Goal: Check status: Check status

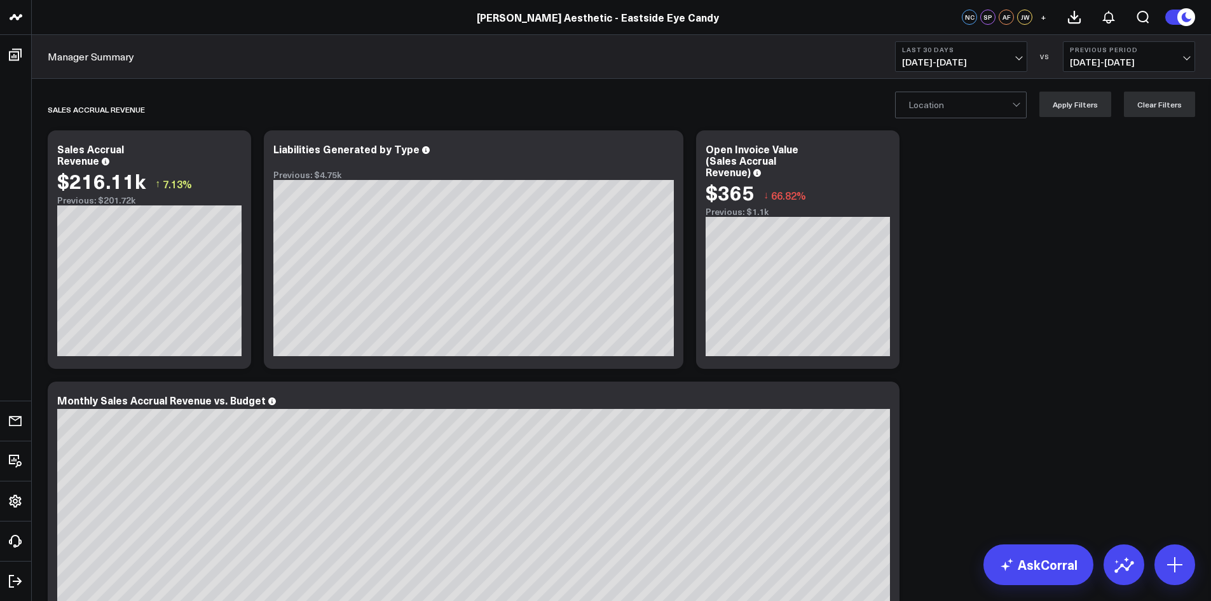
click at [1013, 61] on span "[DATE] - [DATE]" at bounding box center [961, 62] width 118 height 10
click at [927, 407] on link "Custom Dates" at bounding box center [961, 406] width 131 height 24
select select "8"
select select "2025"
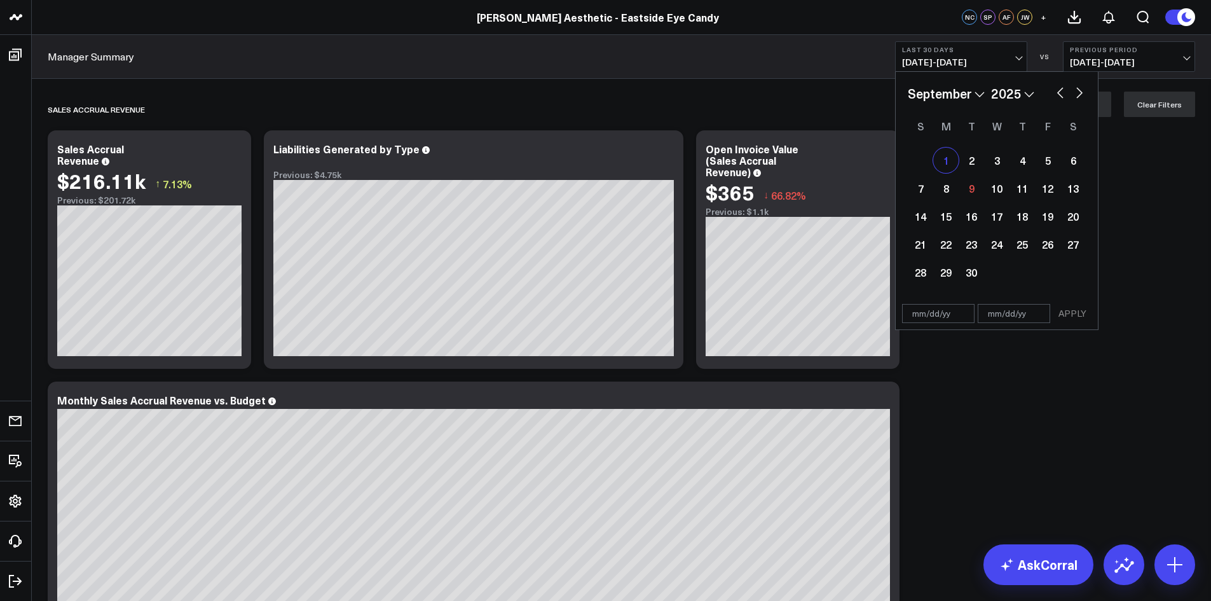
click at [947, 165] on div "1" at bounding box center [945, 159] width 25 height 25
type input "[DATE]"
select select "8"
select select "2025"
click at [976, 196] on div "9" at bounding box center [971, 187] width 25 height 25
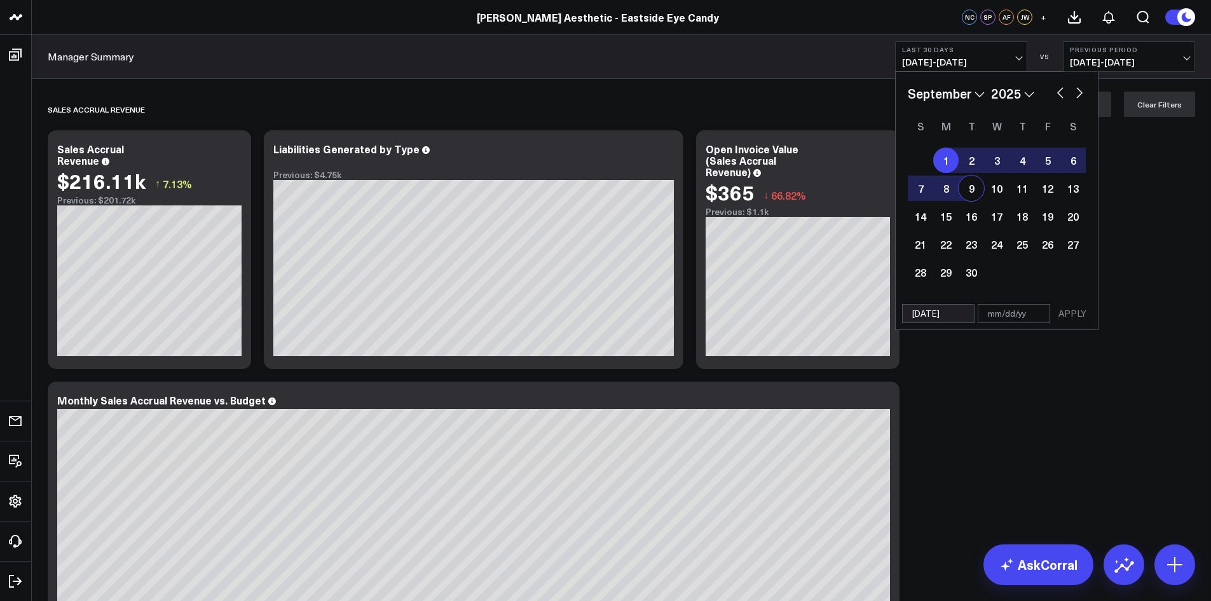
type input "[DATE]"
select select "8"
select select "2025"
click at [1084, 313] on button "APPLY" at bounding box center [1072, 313] width 38 height 19
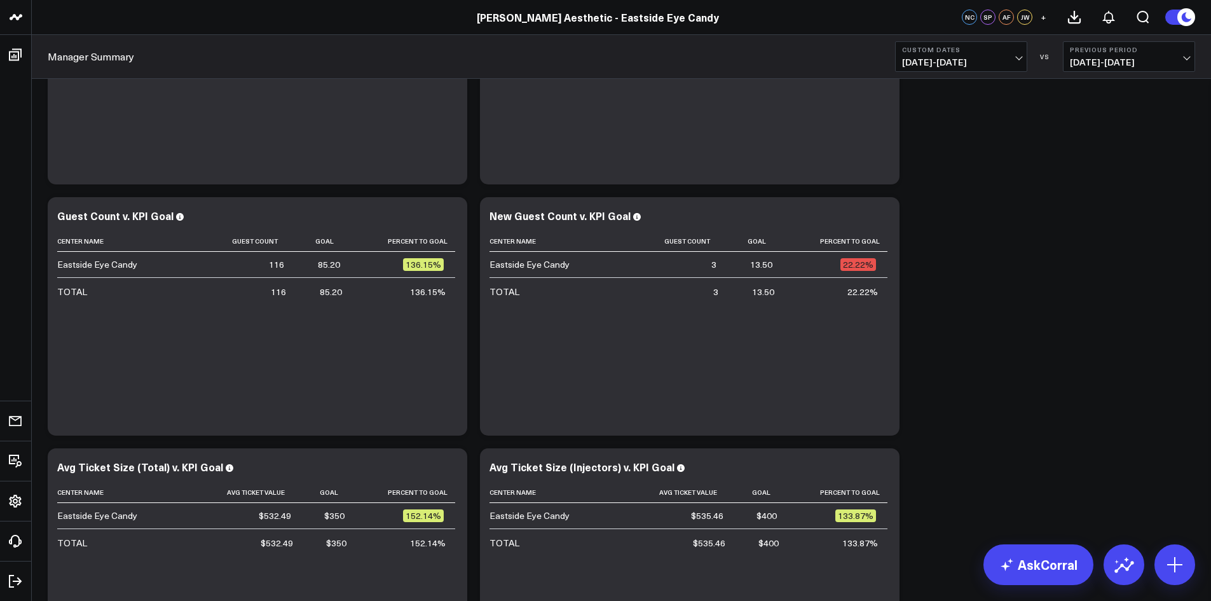
scroll to position [3094, 0]
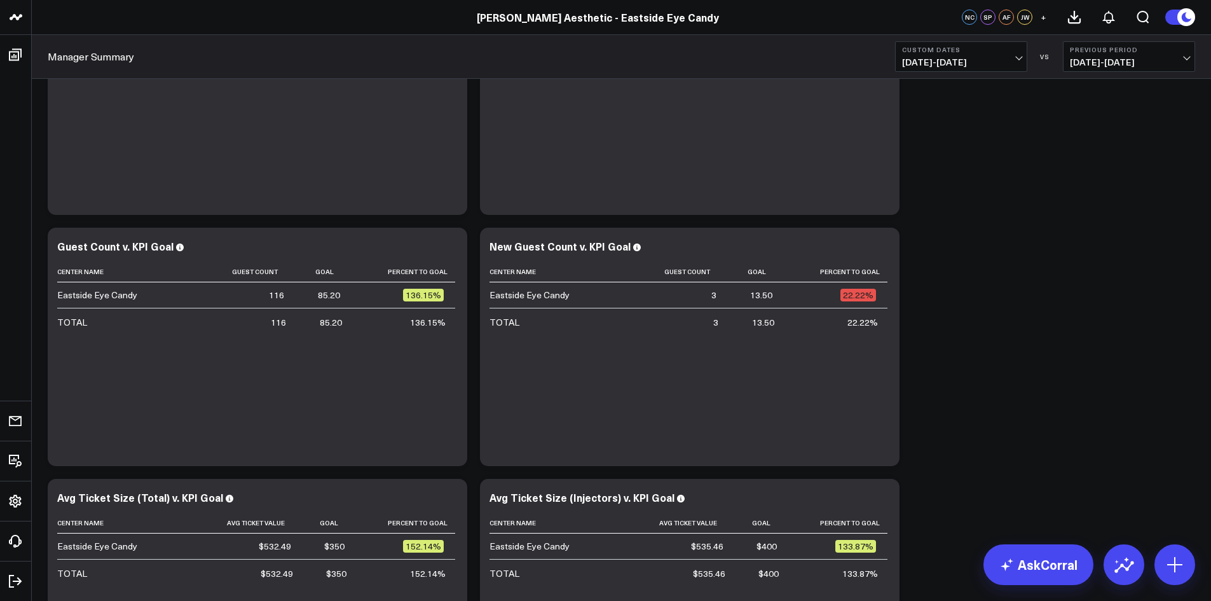
click at [1016, 63] on span "[DATE] - [DATE]" at bounding box center [961, 62] width 118 height 10
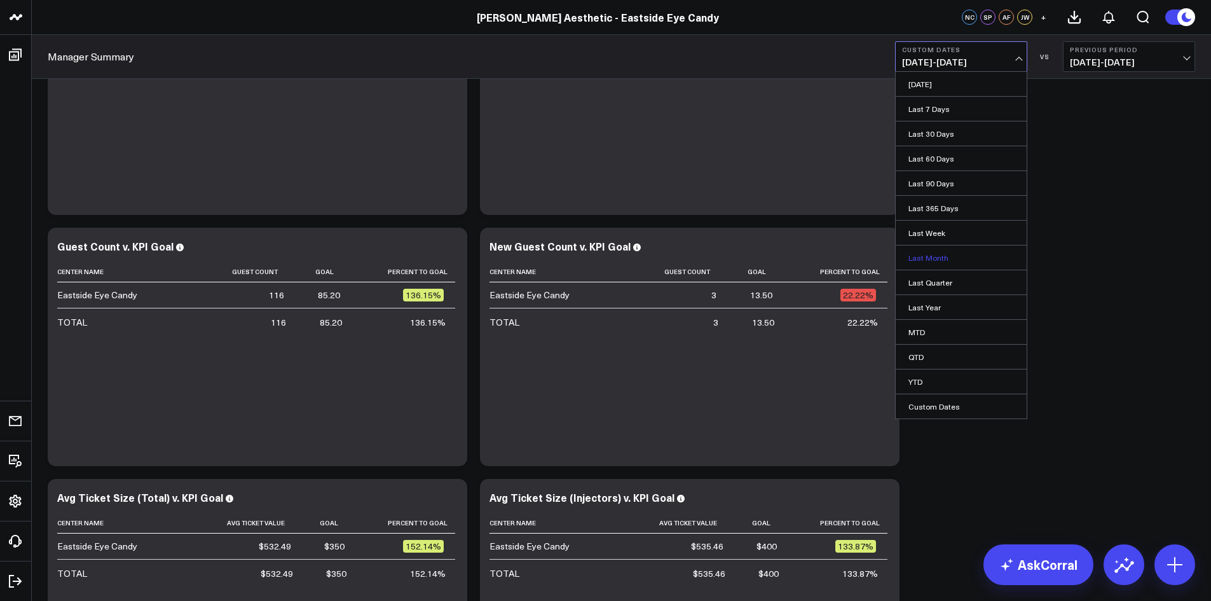
click at [945, 259] on link "Last Month" at bounding box center [961, 257] width 131 height 24
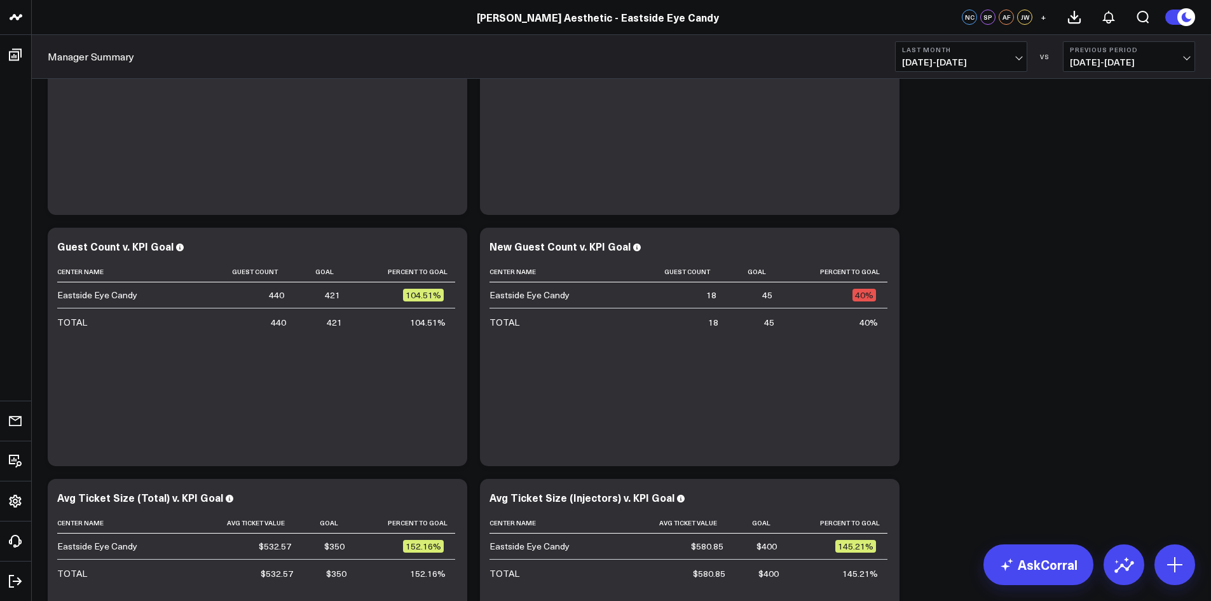
click at [1019, 57] on span "[DATE] - [DATE]" at bounding box center [961, 62] width 118 height 10
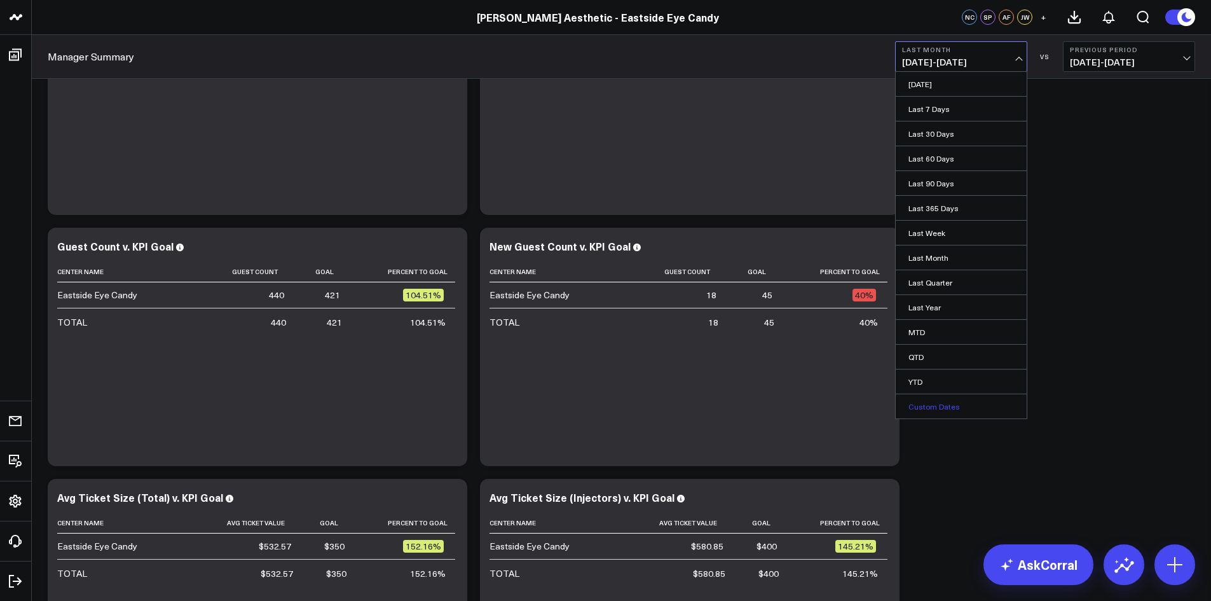
click at [952, 404] on link "Custom Dates" at bounding box center [961, 406] width 131 height 24
select select "8"
select select "2025"
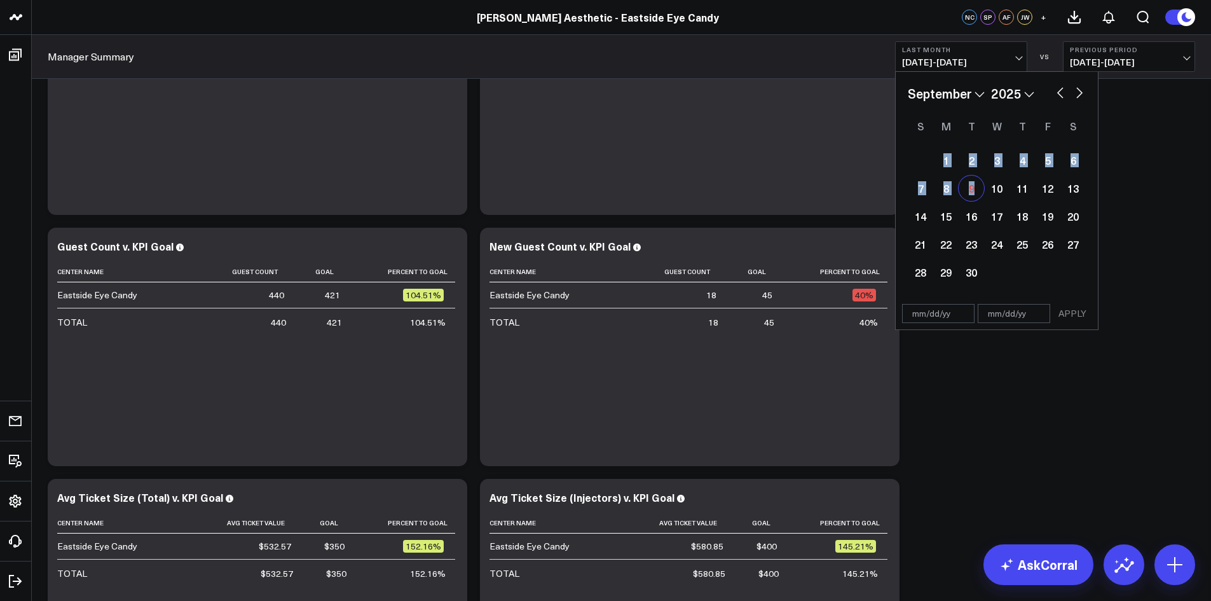
drag, startPoint x: 943, startPoint y: 163, endPoint x: 976, endPoint y: 191, distance: 42.8
click at [976, 191] on div "1 2 3 4 5 6 7 8 9 10 11 12 13 14 15 16 17 18 19 20 21 22 23 24 25 26 27 28 29 30" at bounding box center [997, 216] width 178 height 140
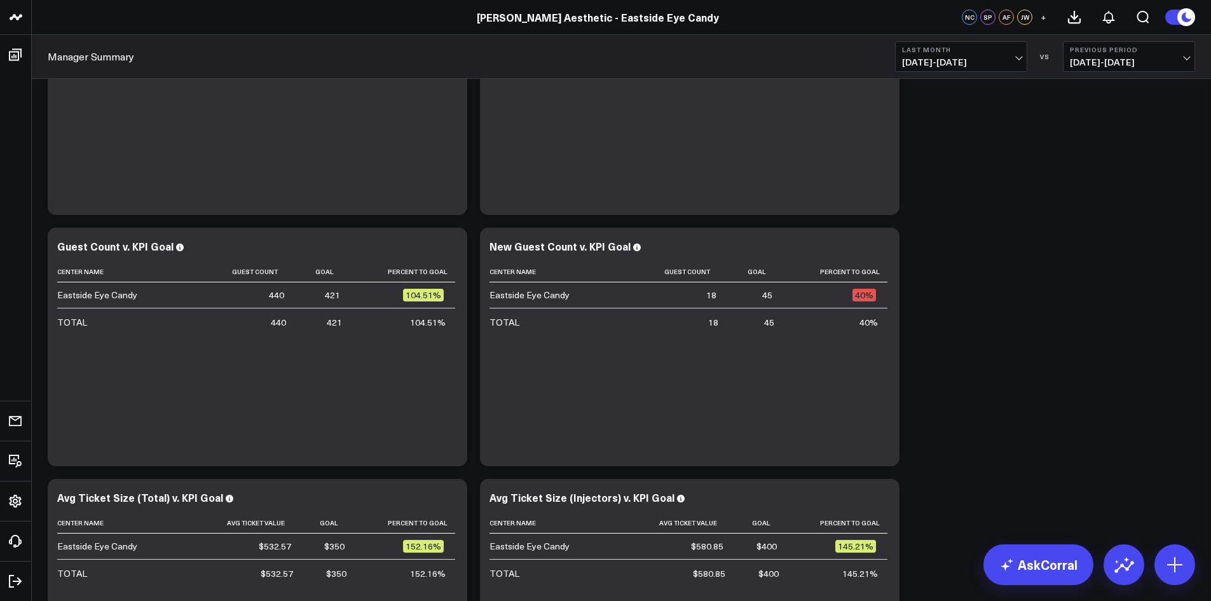
click at [1016, 58] on span "[DATE] - [DATE]" at bounding box center [961, 62] width 118 height 10
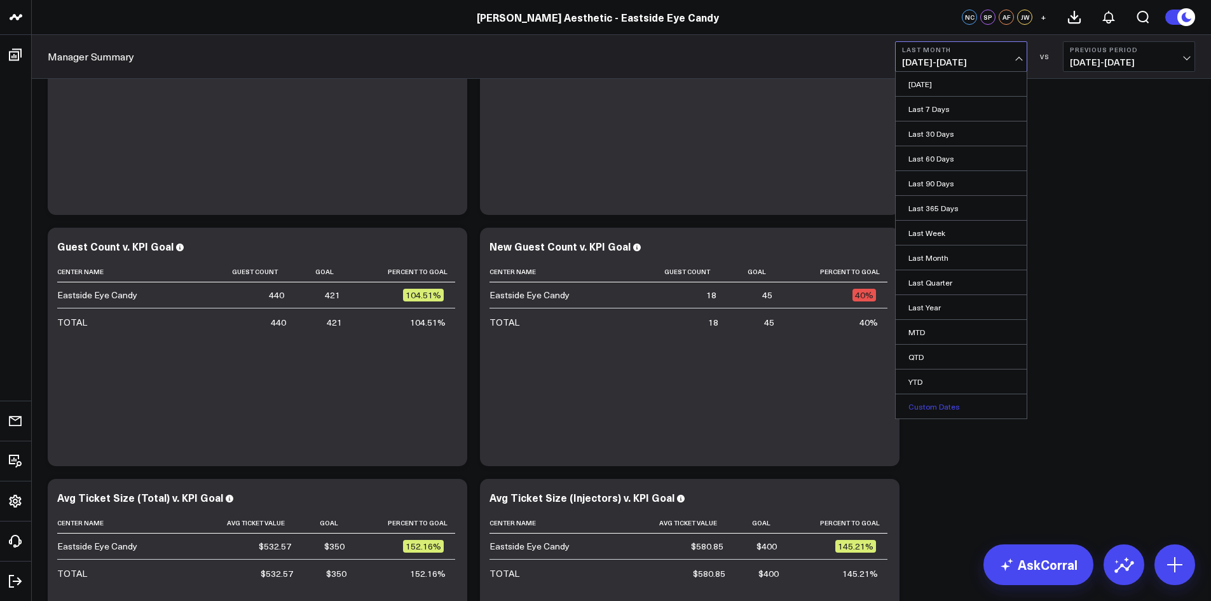
click at [926, 399] on link "Custom Dates" at bounding box center [961, 406] width 131 height 24
select select "8"
select select "2025"
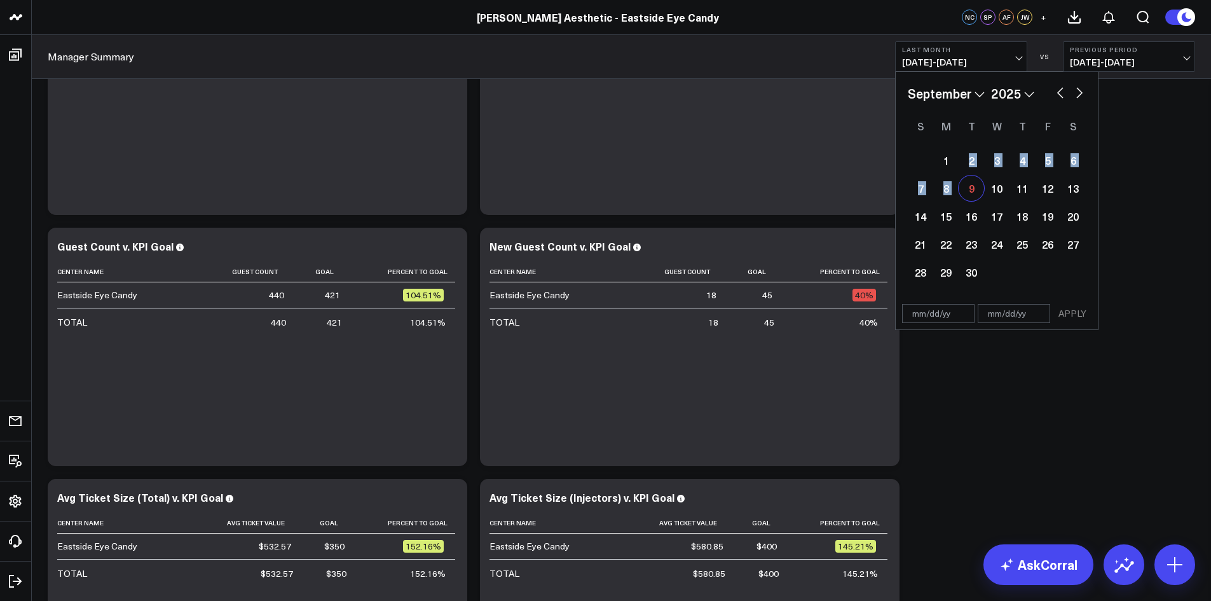
drag, startPoint x: 947, startPoint y: 166, endPoint x: 966, endPoint y: 188, distance: 29.3
click at [966, 188] on div "1 2 3 4 5 6 7 8 9 10 11 12 13 14 15 16 17 18 19 20 21 22 23 24 25 26 27 28 29 30" at bounding box center [997, 216] width 178 height 140
click at [948, 166] on div "1" at bounding box center [945, 159] width 25 height 25
type input "[DATE]"
select select "8"
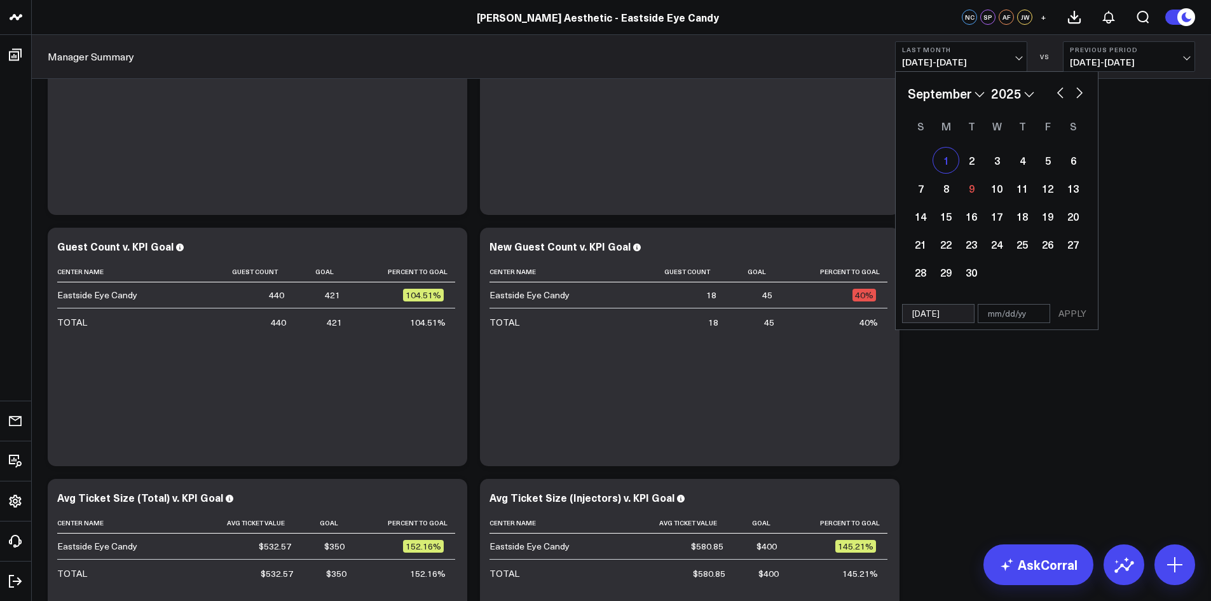
select select "2025"
click at [968, 189] on div "9" at bounding box center [971, 187] width 25 height 25
type input "[DATE]"
select select "8"
select select "2025"
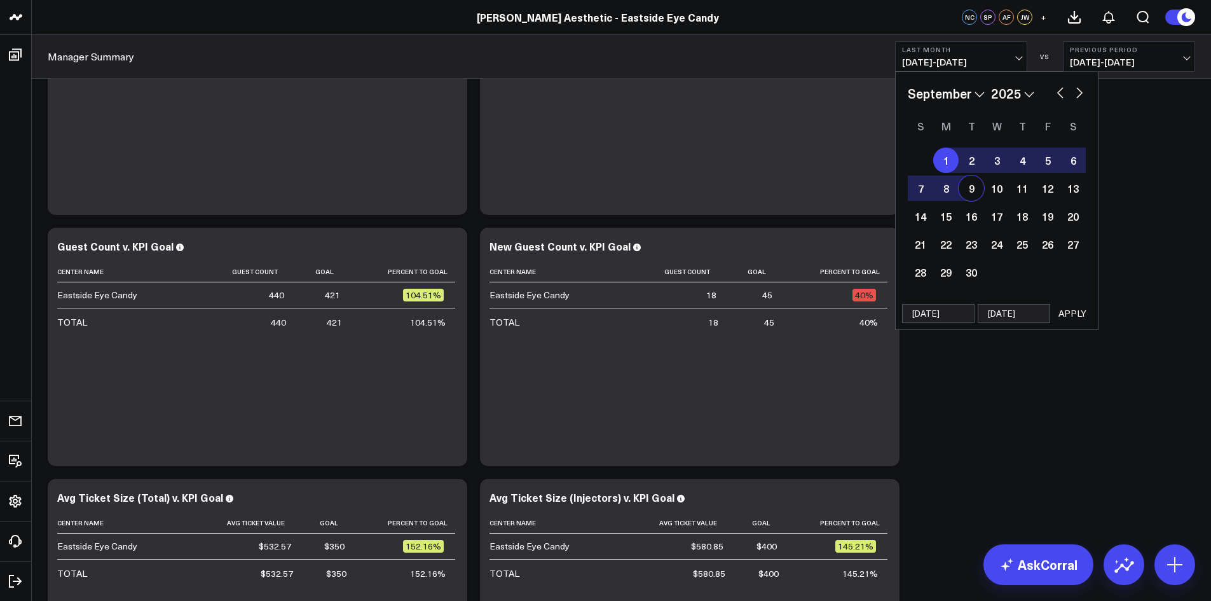
click at [1081, 313] on button "APPLY" at bounding box center [1072, 313] width 38 height 19
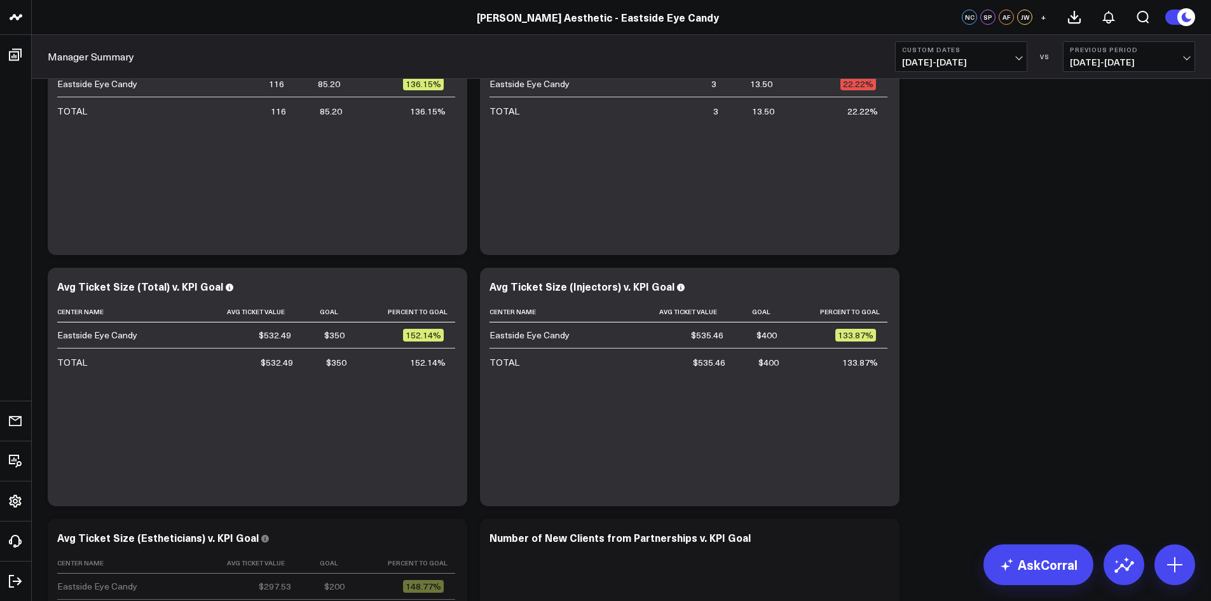
scroll to position [3306, 0]
